Goal: Navigation & Orientation: Understand site structure

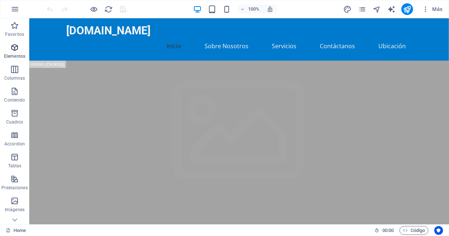
click at [16, 49] on icon "button" at bounding box center [14, 47] width 9 height 9
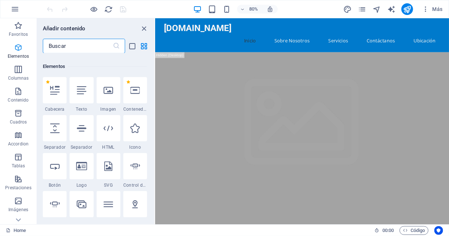
scroll to position [138, 0]
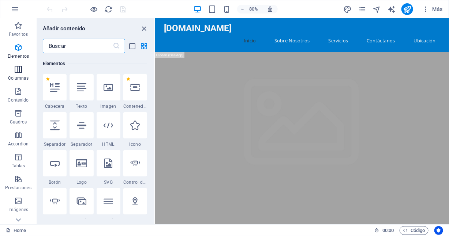
click at [16, 69] on icon "button" at bounding box center [18, 69] width 9 height 9
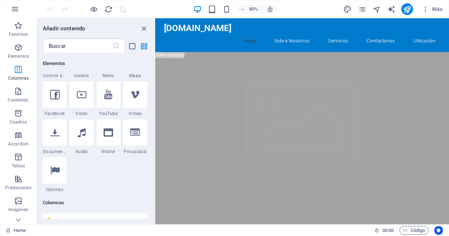
scroll to position [422, 0]
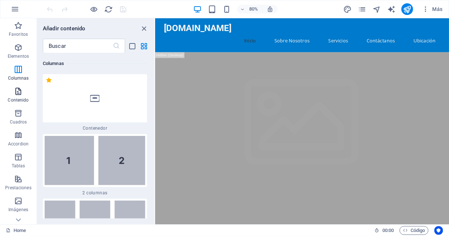
click at [22, 94] on icon "button" at bounding box center [18, 91] width 9 height 9
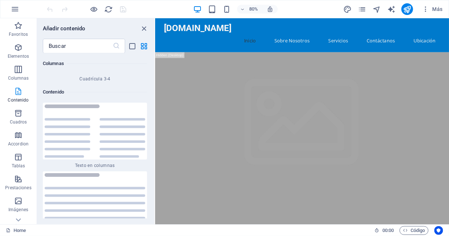
scroll to position [2452, 0]
click at [19, 114] on icon "button" at bounding box center [18, 113] width 9 height 9
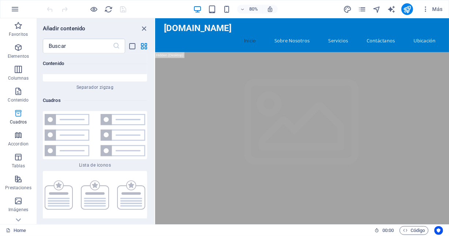
scroll to position [3918, 0]
click at [19, 135] on icon "button" at bounding box center [18, 135] width 9 height 9
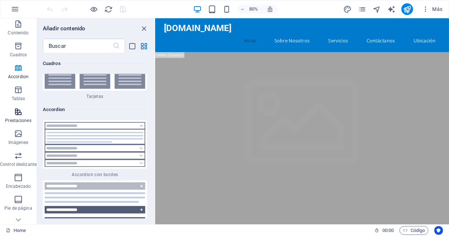
scroll to position [73, 0]
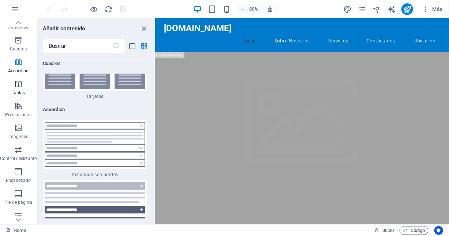
click at [20, 85] on icon "button" at bounding box center [18, 84] width 9 height 9
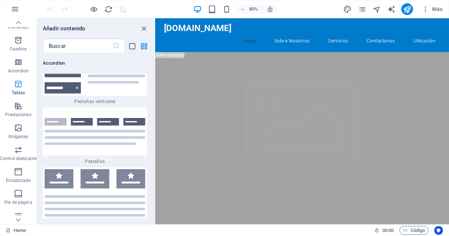
scroll to position [4894, 0]
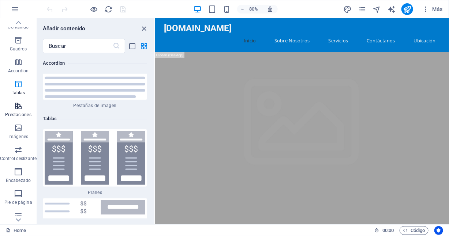
click at [19, 107] on icon "button" at bounding box center [18, 106] width 9 height 9
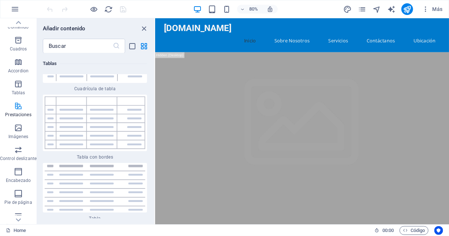
scroll to position [5507, 0]
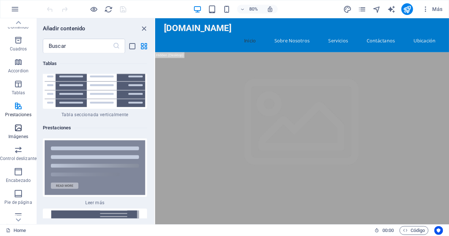
click at [20, 130] on icon "button" at bounding box center [18, 128] width 9 height 9
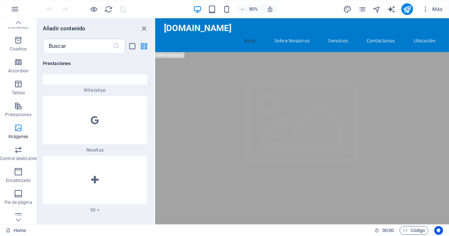
scroll to position [7251, 0]
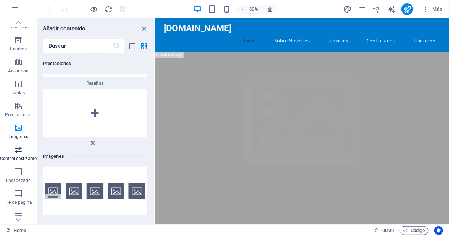
click at [18, 150] on icon "button" at bounding box center [18, 149] width 9 height 9
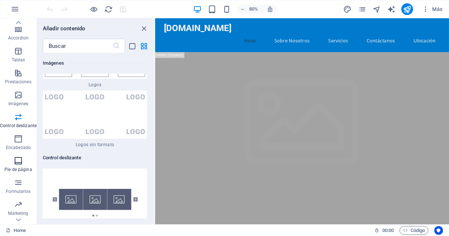
scroll to position [122, 0]
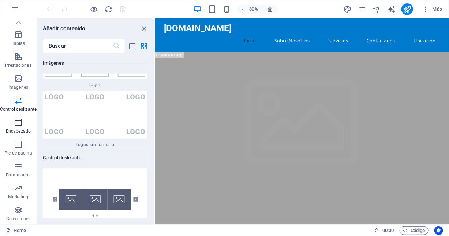
click at [21, 125] on icon "button" at bounding box center [18, 122] width 9 height 9
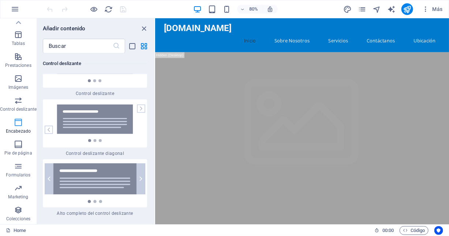
scroll to position [8745, 0]
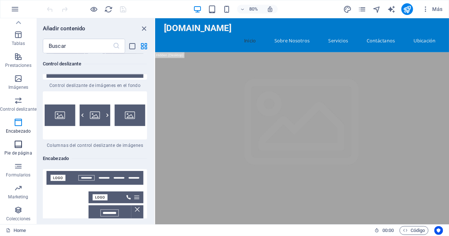
click at [17, 144] on icon "button" at bounding box center [18, 144] width 9 height 9
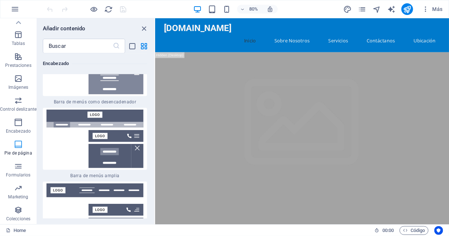
scroll to position [9738, 0]
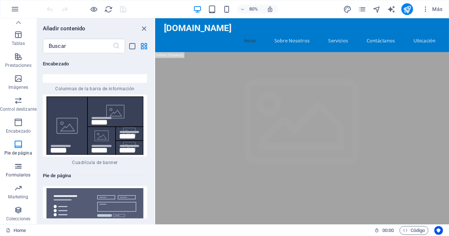
click at [19, 169] on icon "button" at bounding box center [18, 166] width 9 height 9
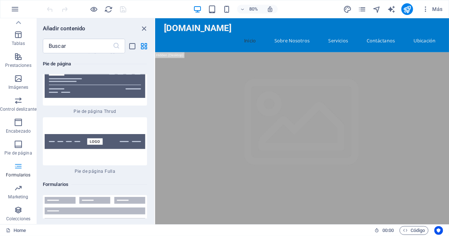
scroll to position [10695, 0]
click at [19, 186] on icon "button" at bounding box center [18, 188] width 9 height 9
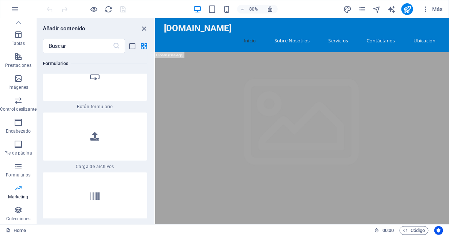
scroll to position [11874, 0]
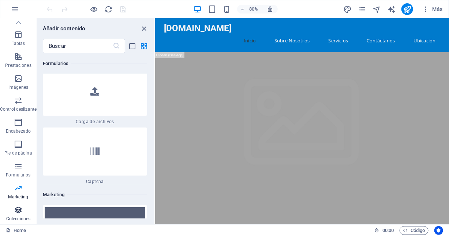
click at [18, 210] on icon "button" at bounding box center [18, 210] width 9 height 9
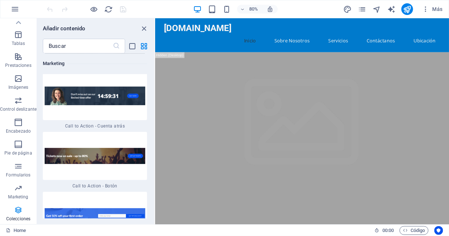
scroll to position [13469, 0]
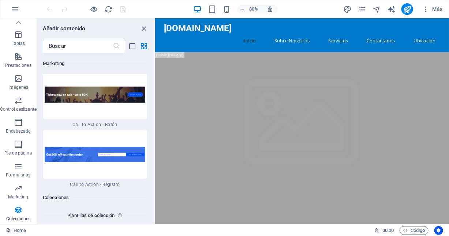
click at [3, 14] on div "80% Más" at bounding box center [224, 9] width 448 height 18
click at [15, 9] on icon "button" at bounding box center [15, 9] width 9 height 9
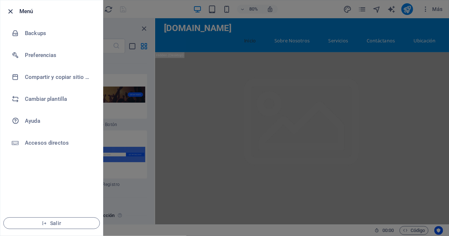
click at [7, 10] on icon "button" at bounding box center [11, 11] width 8 height 8
